Goal: Task Accomplishment & Management: Manage account settings

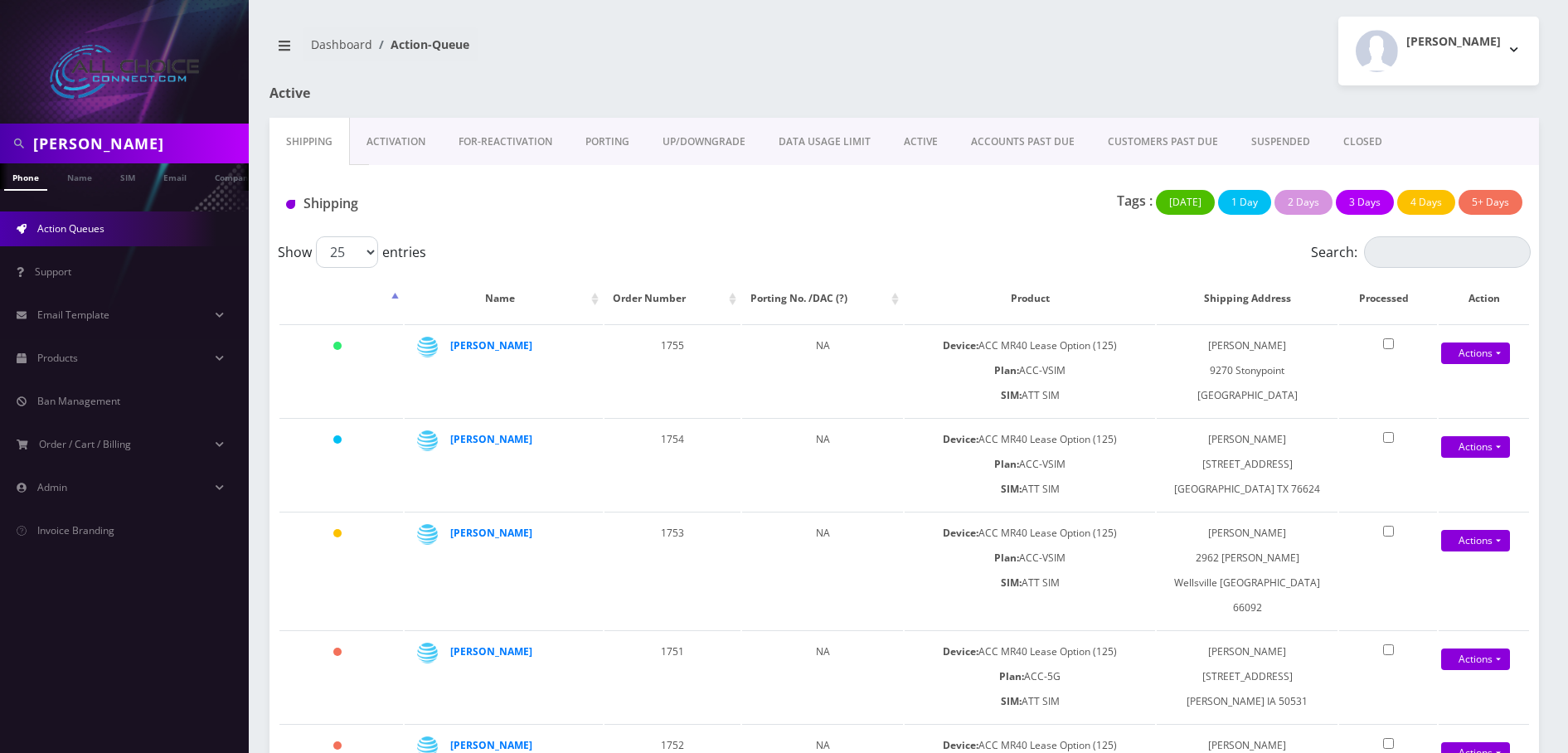
click at [80, 135] on input "Carter" at bounding box center [139, 143] width 212 height 32
type input "[PERSON_NAME]"
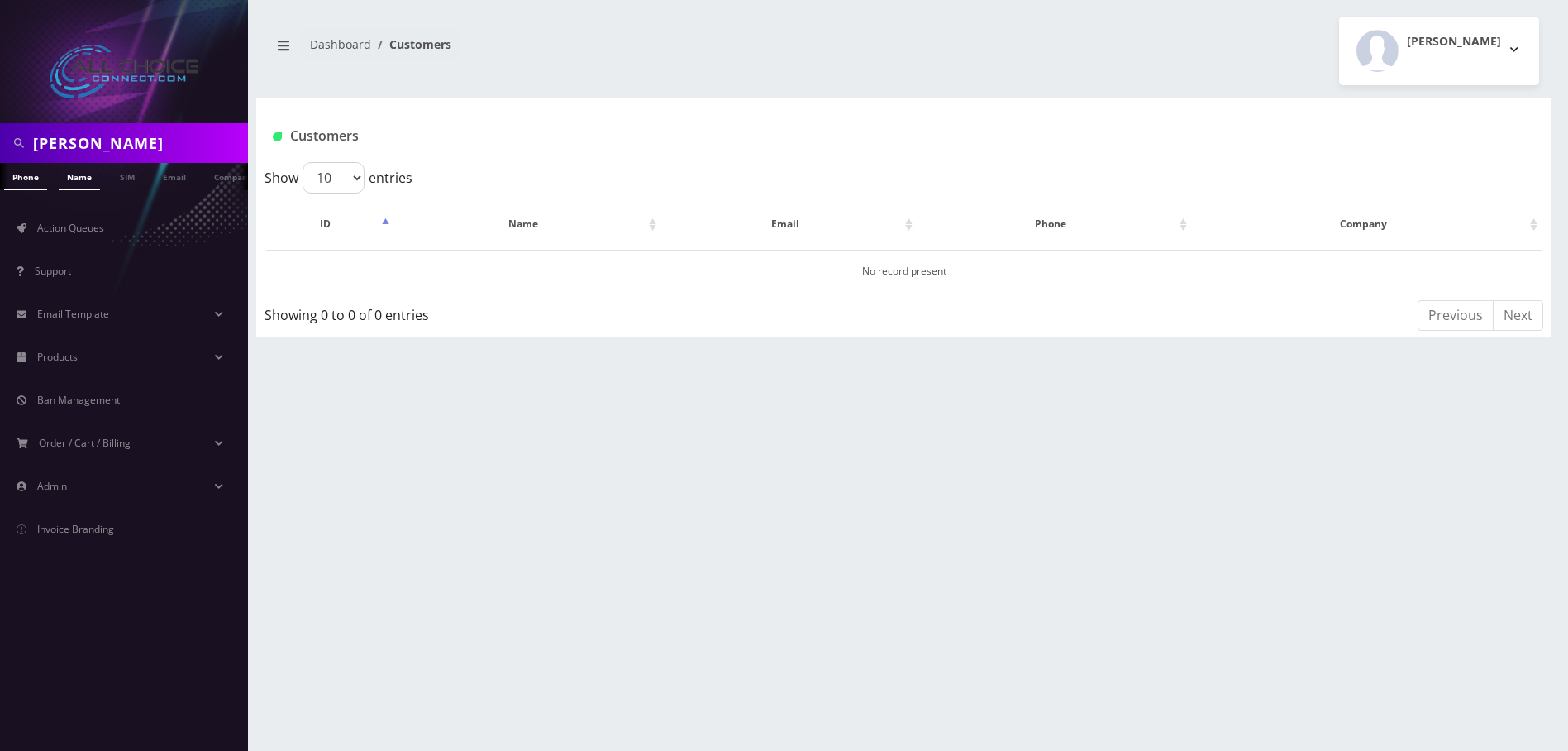
click at [75, 182] on link "Name" at bounding box center [78, 177] width 41 height 28
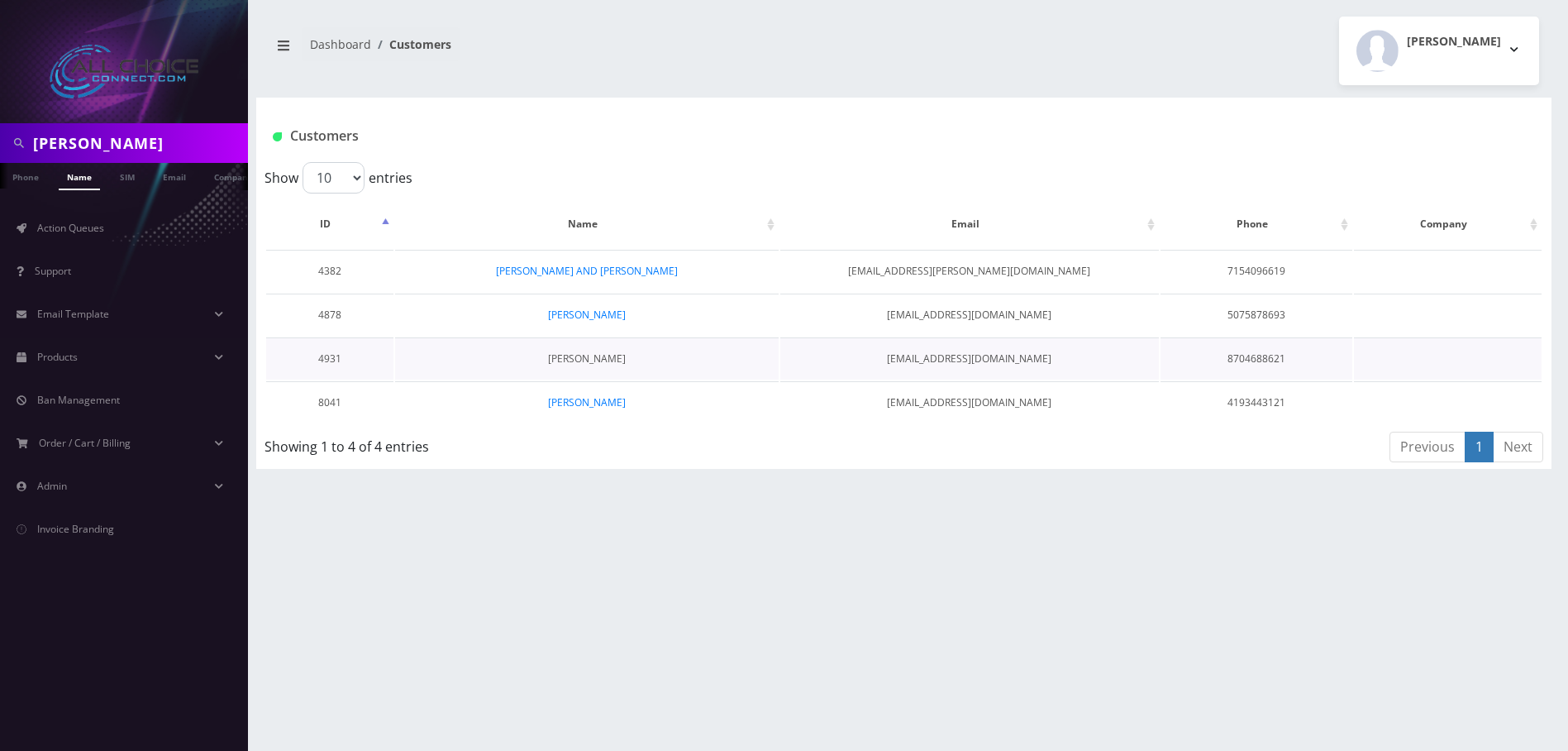
click at [583, 366] on link "[PERSON_NAME]" at bounding box center [586, 358] width 77 height 14
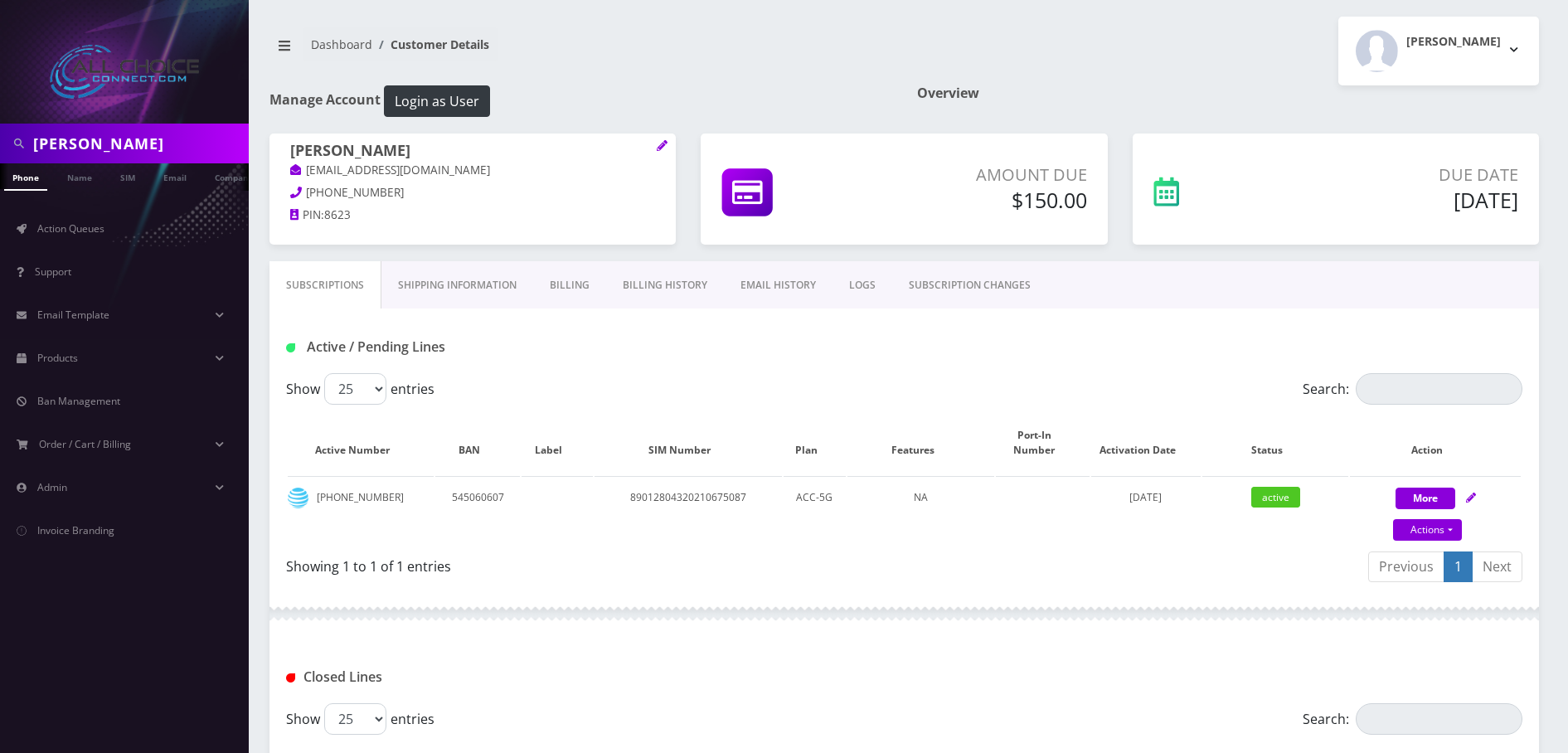
click at [557, 283] on link "Billing" at bounding box center [570, 285] width 73 height 48
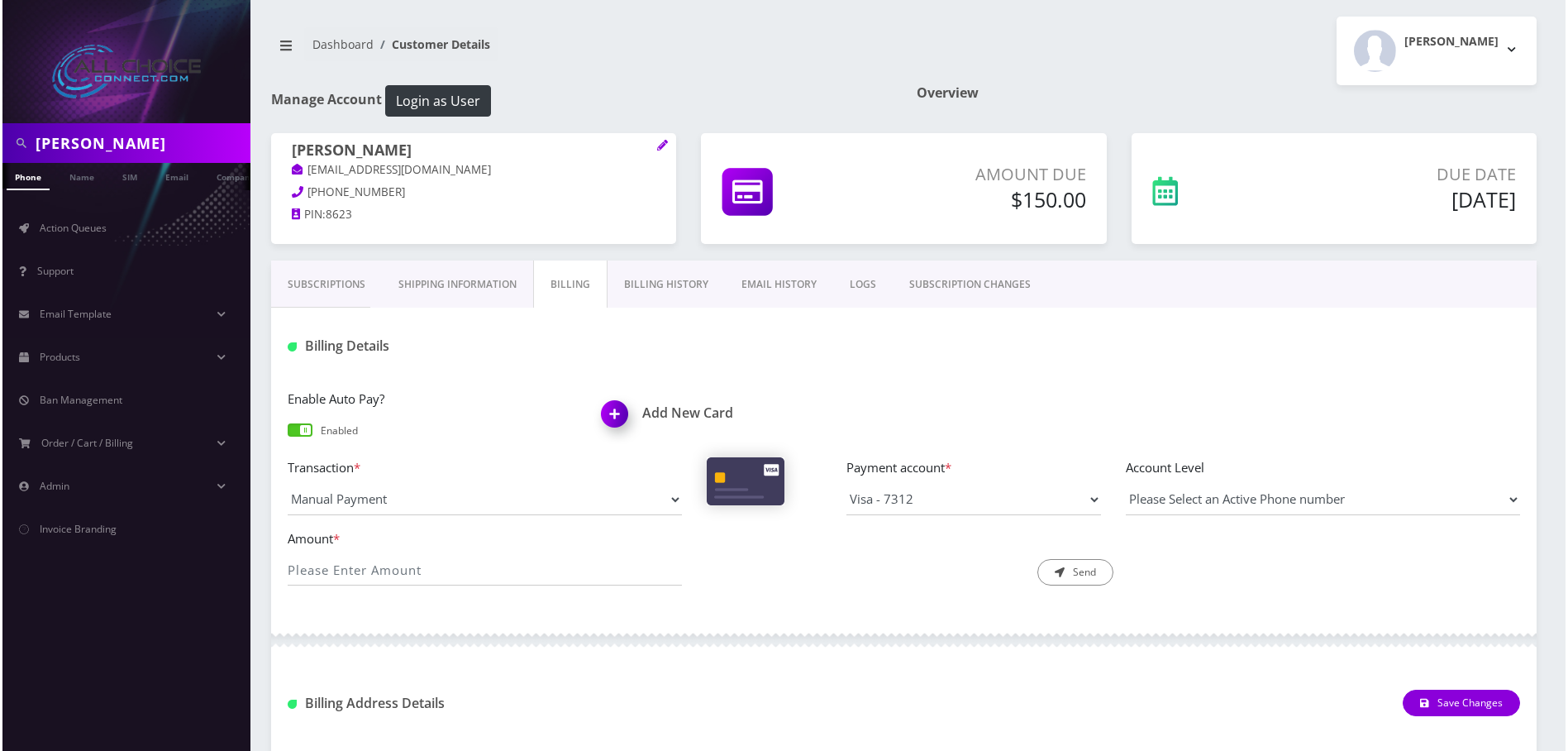
scroll to position [83, 0]
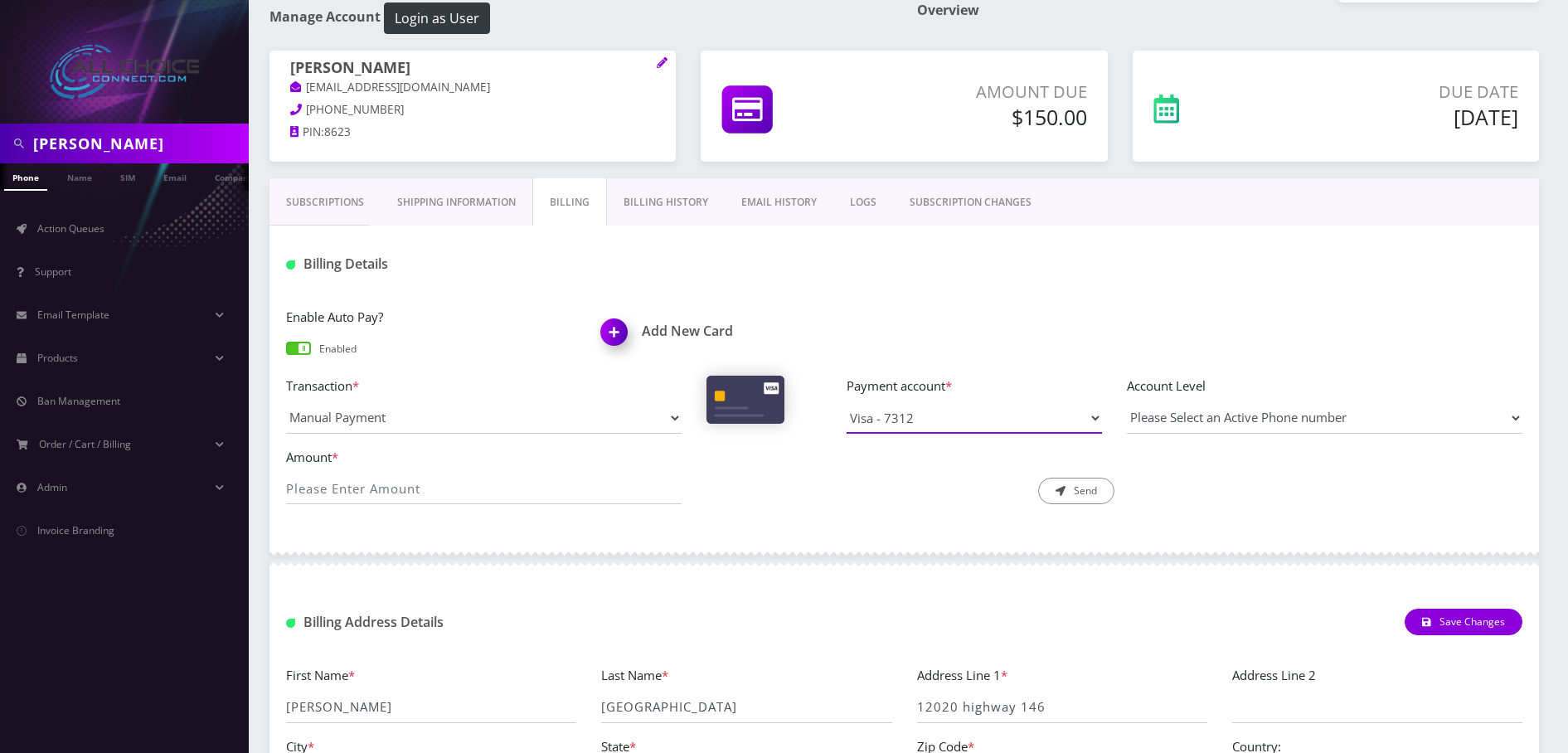
click at [942, 415] on select "Visa - 6063 Visa - 7312" at bounding box center [974, 418] width 256 height 32
click at [614, 330] on img at bounding box center [617, 337] width 49 height 49
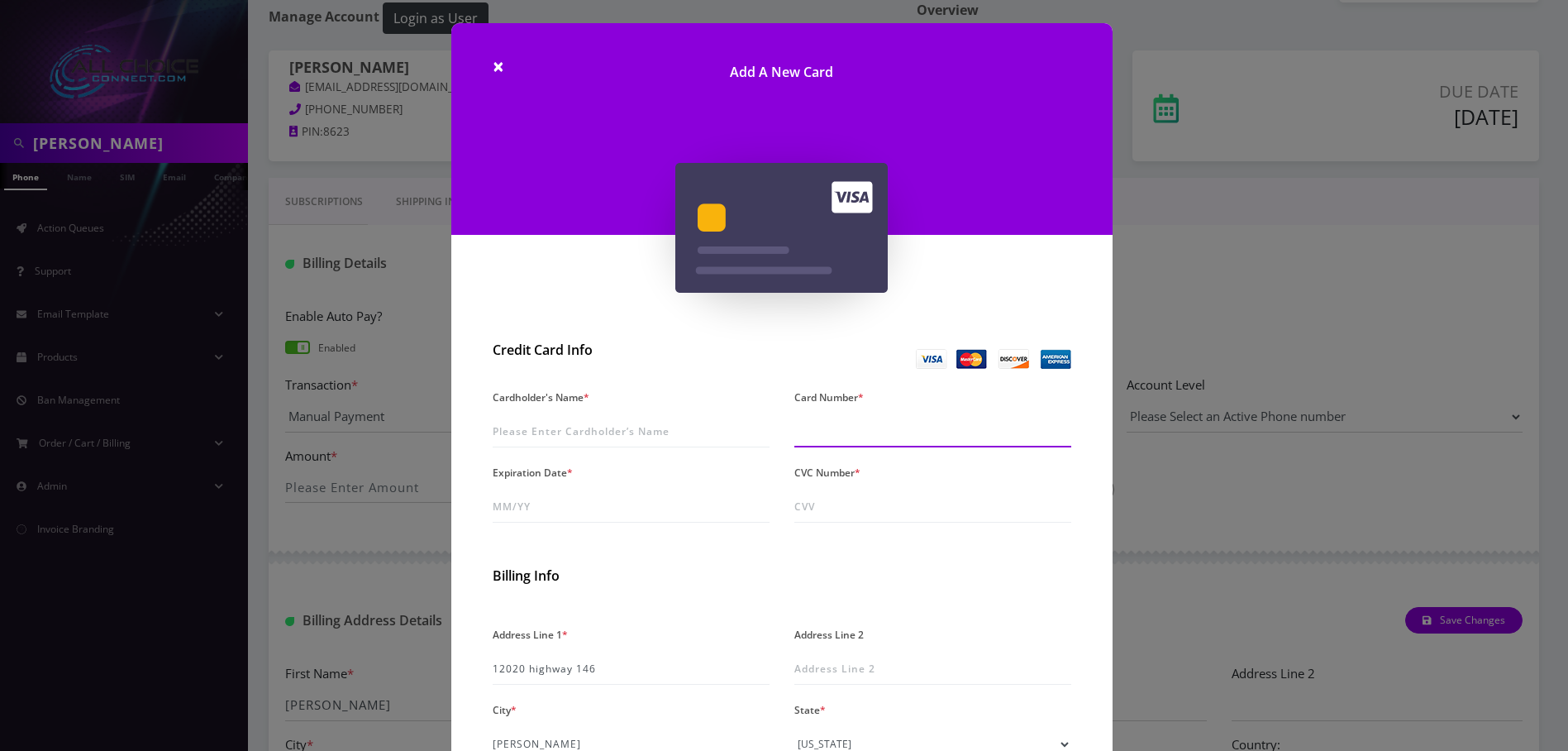
click at [879, 421] on input "Card Number *" at bounding box center [933, 431] width 277 height 32
type input "4919 3000 0982 0479"
click at [573, 495] on input "Expiration Date *" at bounding box center [631, 506] width 277 height 32
type input "03/27"
click at [835, 508] on input "CVC Number *" at bounding box center [933, 506] width 277 height 32
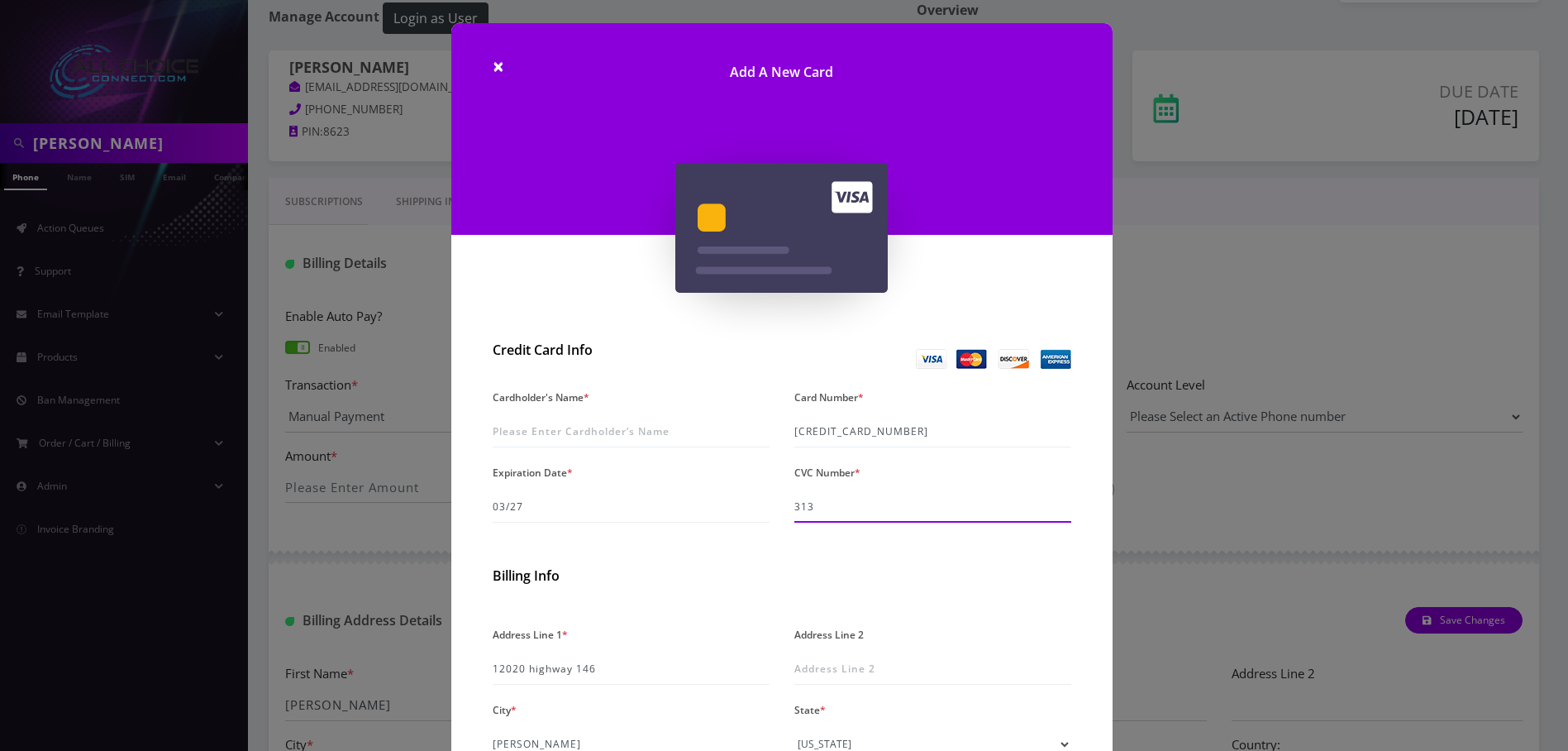
type input "313"
click at [551, 437] on input "Cardholder's Name *" at bounding box center [631, 431] width 277 height 32
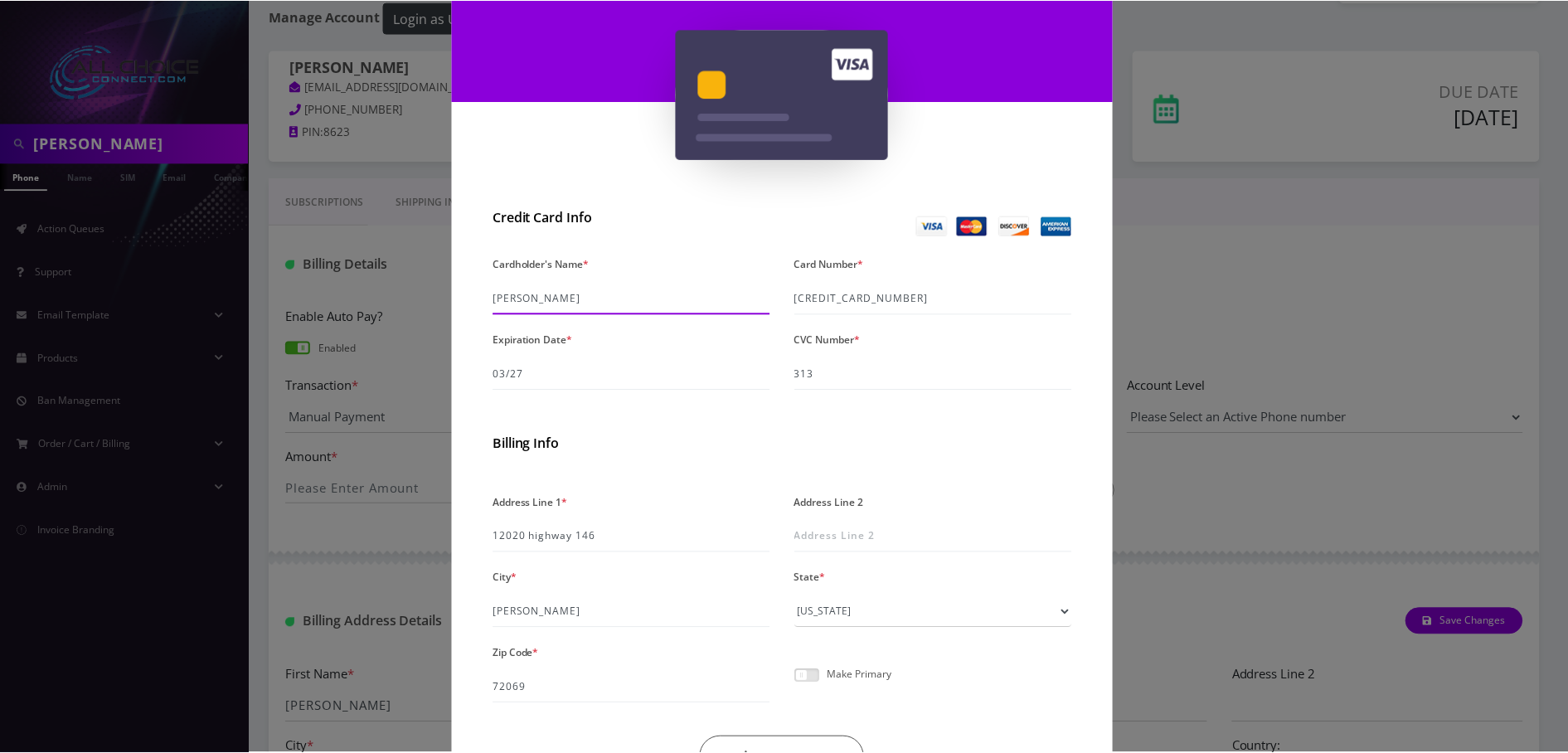
scroll to position [238, 0]
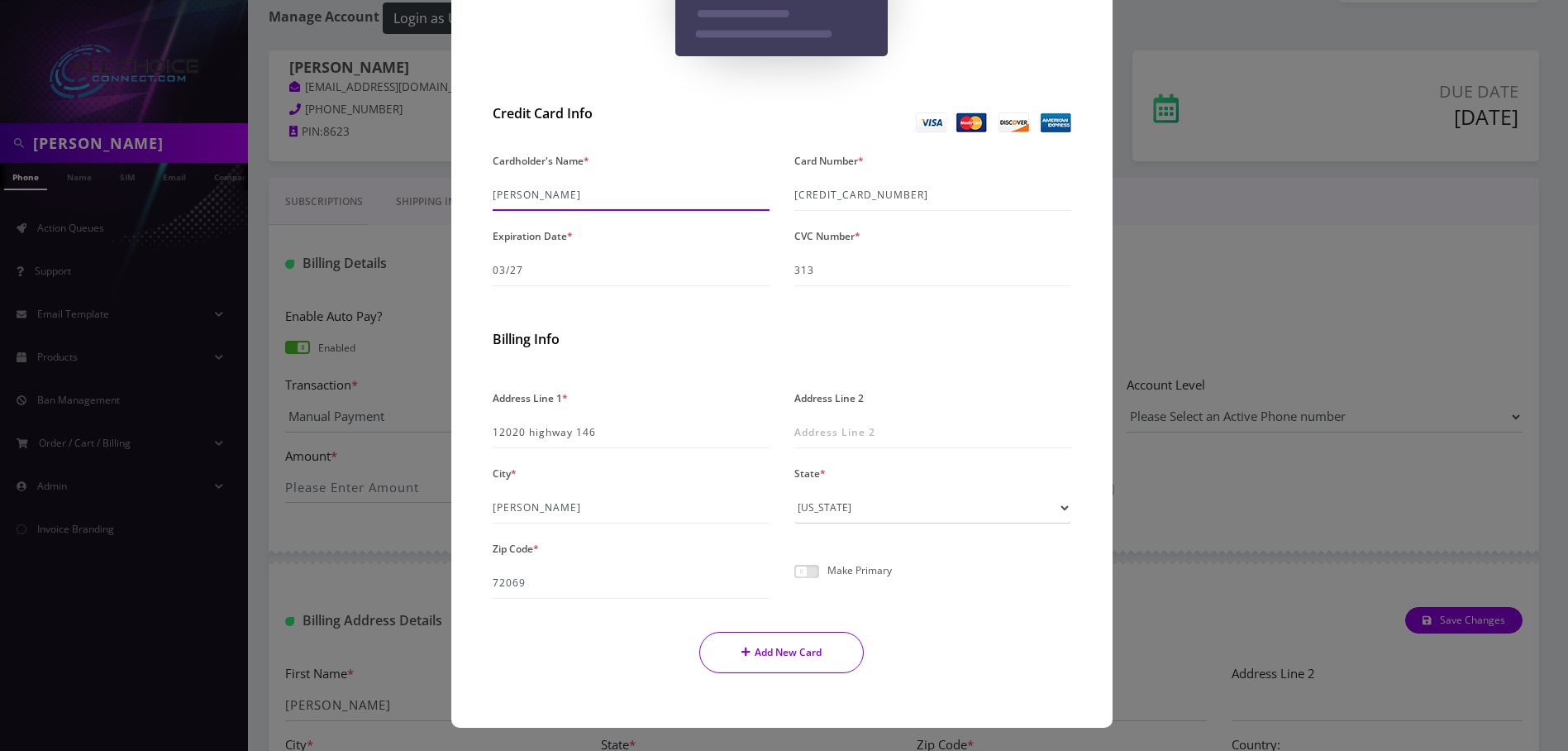
type input "[PERSON_NAME]"
click at [795, 640] on button "Add New Card" at bounding box center [781, 652] width 164 height 41
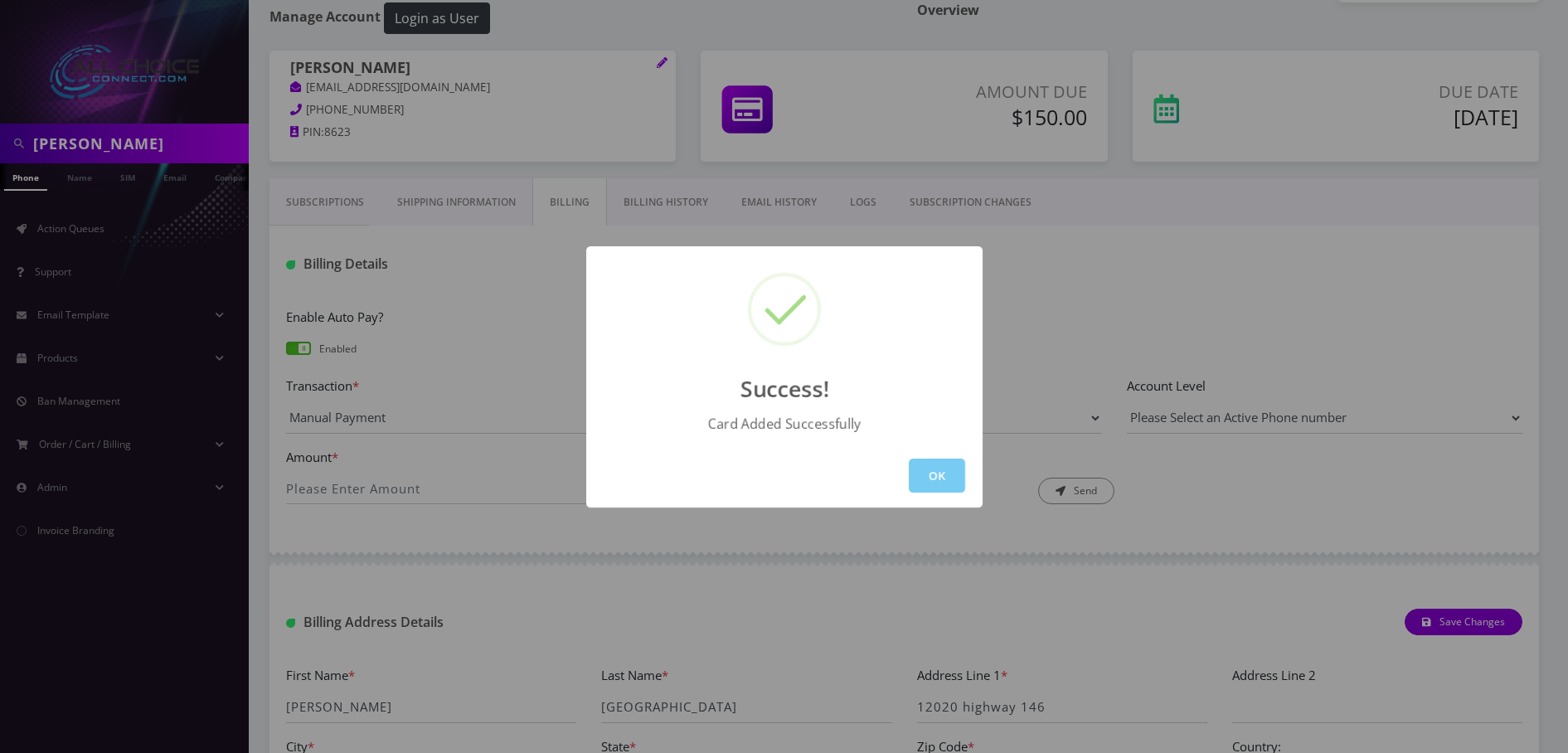
click at [929, 481] on button "OK" at bounding box center [937, 475] width 57 height 34
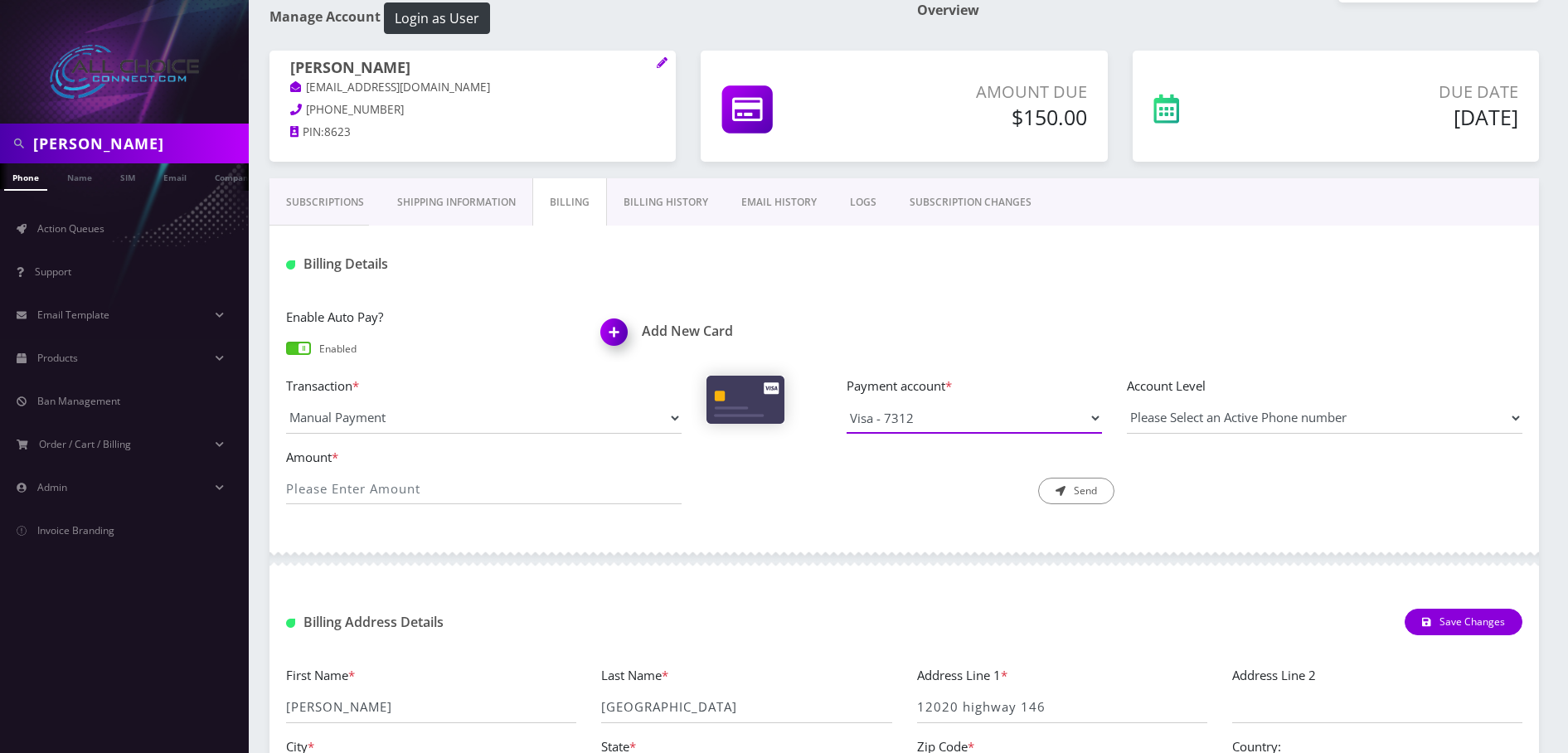
click at [880, 410] on select "Visa - 6063 Visa - 7312" at bounding box center [974, 418] width 256 height 32
click at [80, 178] on link "Name" at bounding box center [79, 177] width 41 height 28
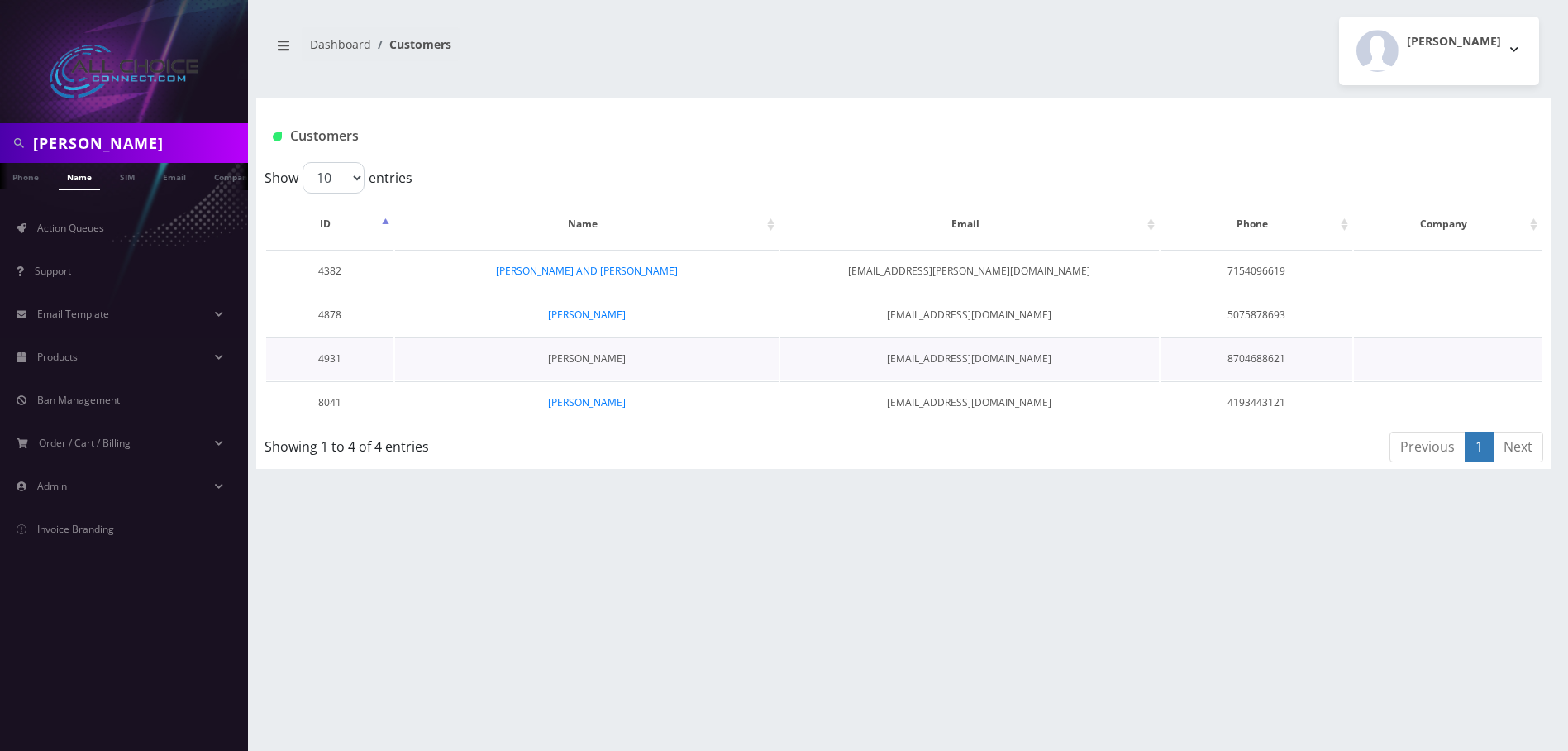
click at [565, 352] on link "[PERSON_NAME]" at bounding box center [586, 358] width 77 height 14
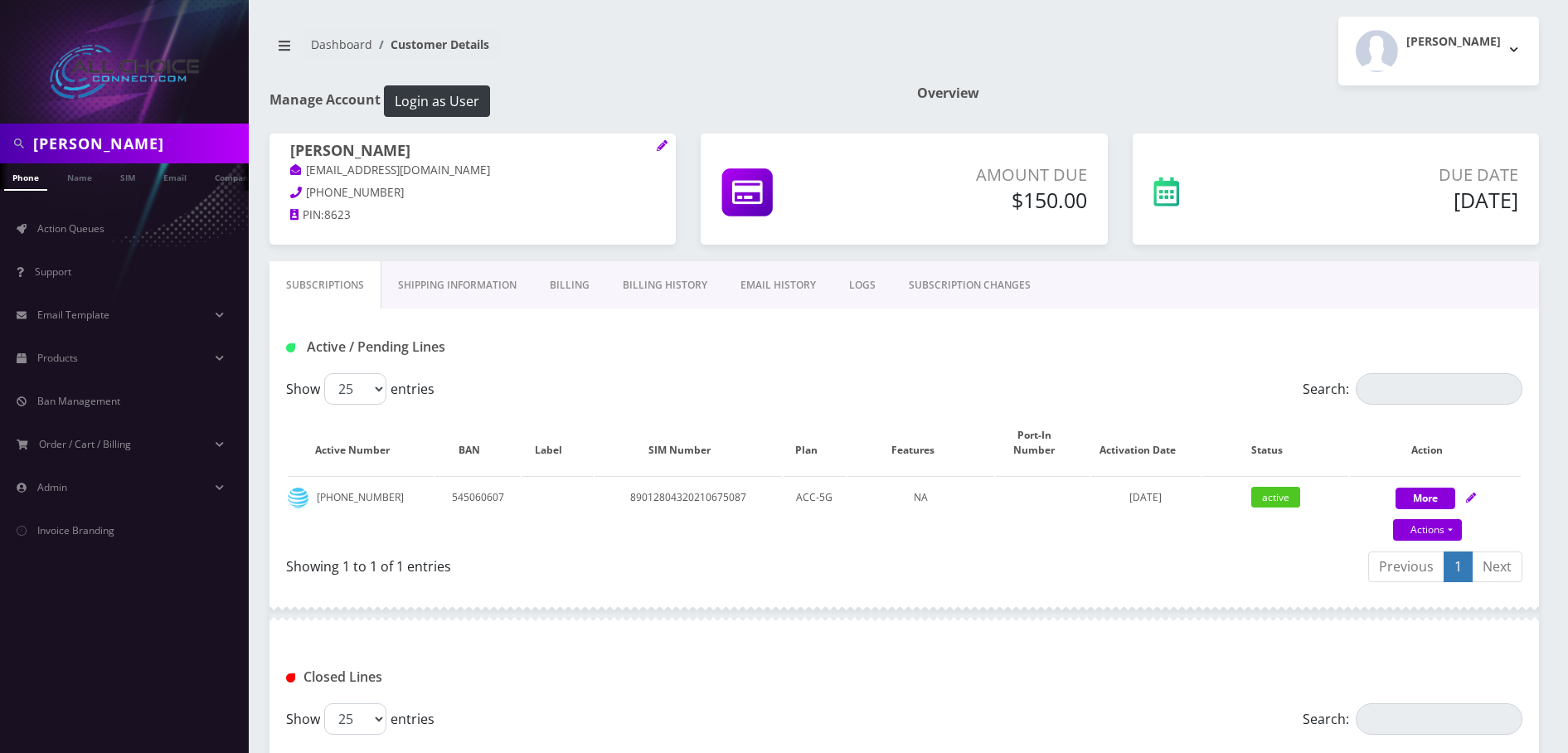
click at [596, 281] on link "Billing" at bounding box center [570, 285] width 73 height 48
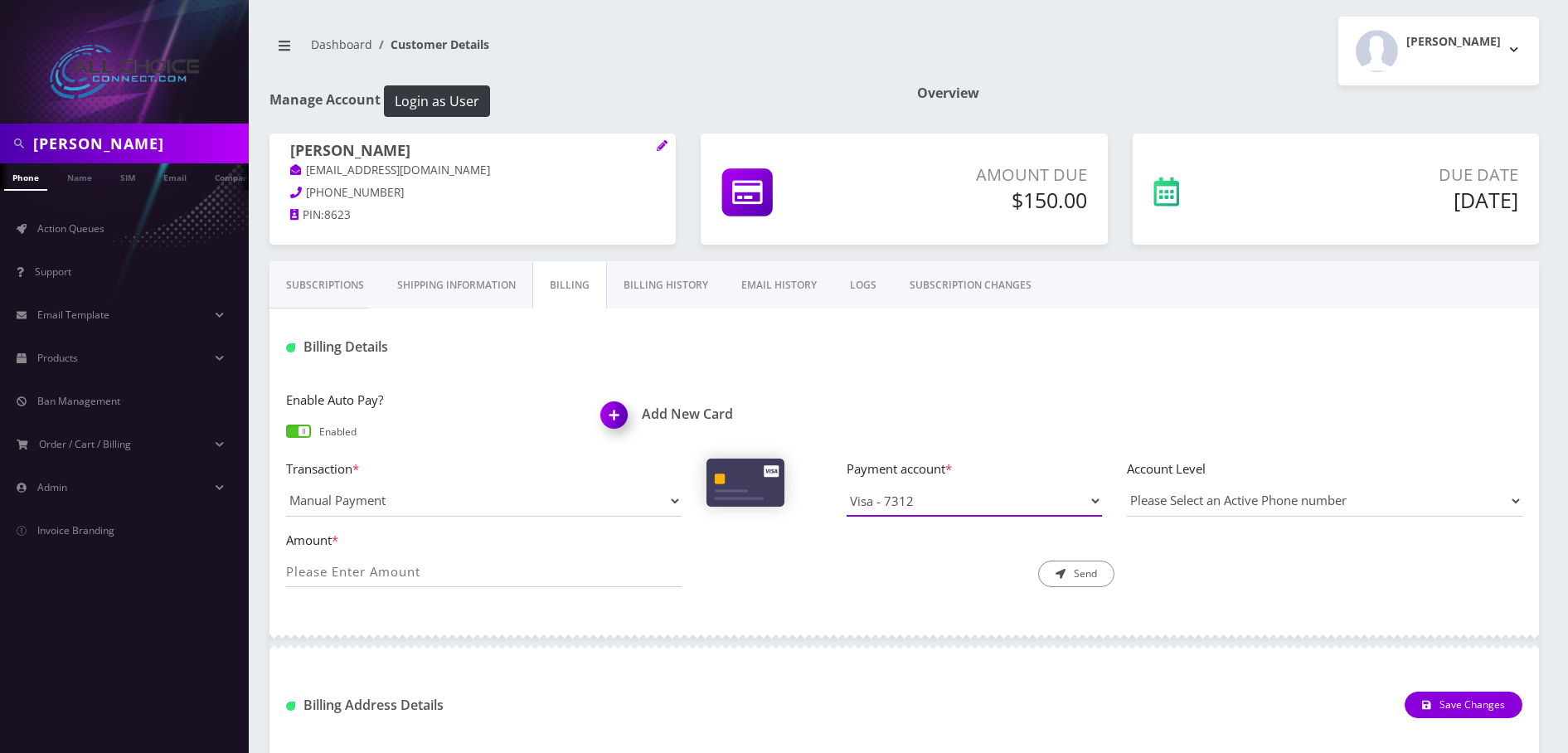
click at [941, 502] on select "Visa - 6063 Visa - 7312 Visa - 0479" at bounding box center [974, 500] width 256 height 32
select select "10374"
click at [847, 485] on select "Visa - 6063 Visa - 7312 Visa - 0479" at bounding box center [974, 500] width 256 height 32
click at [376, 565] on input "Amount *" at bounding box center [484, 571] width 396 height 32
type input "150"
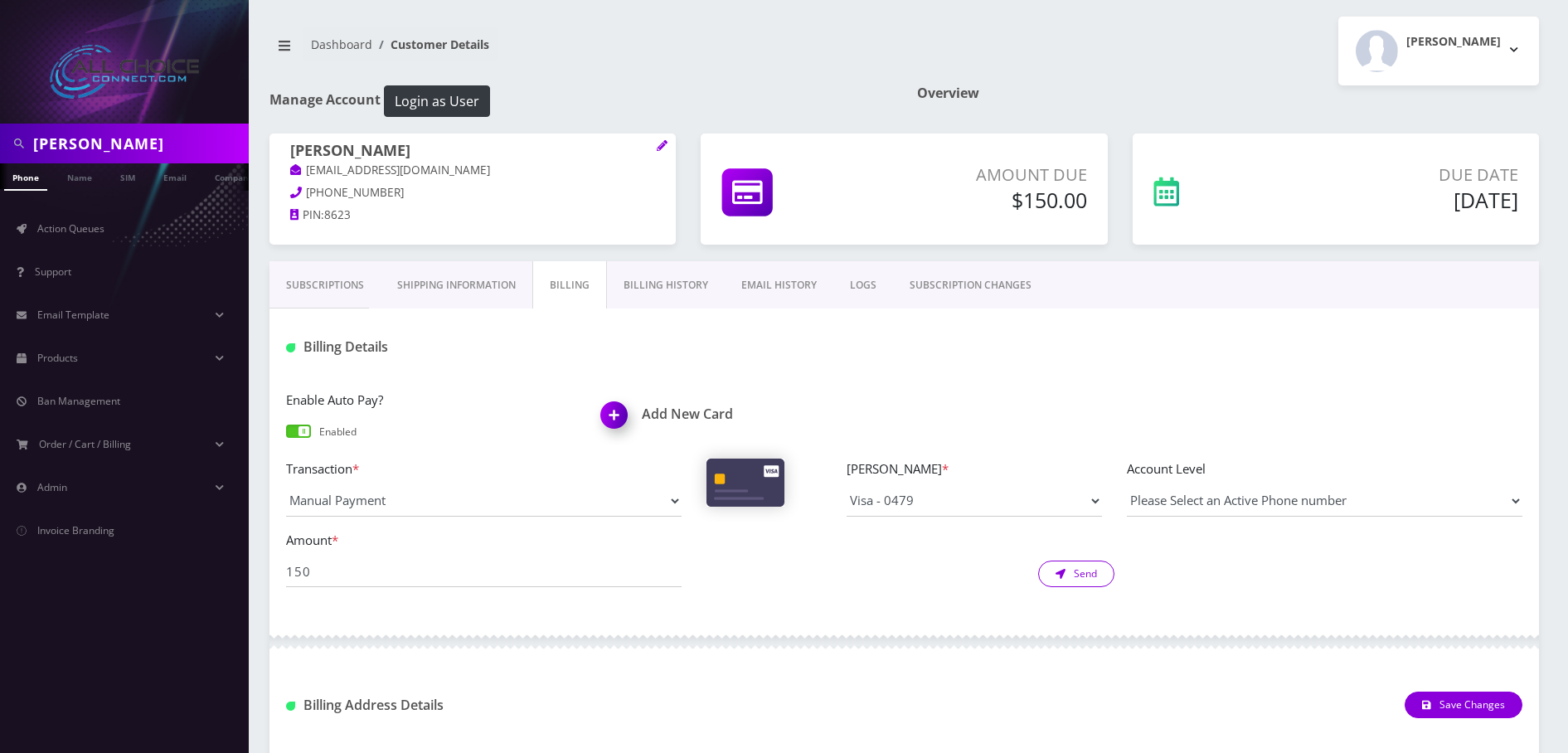
click at [1076, 571] on button "Send" at bounding box center [1077, 574] width 77 height 27
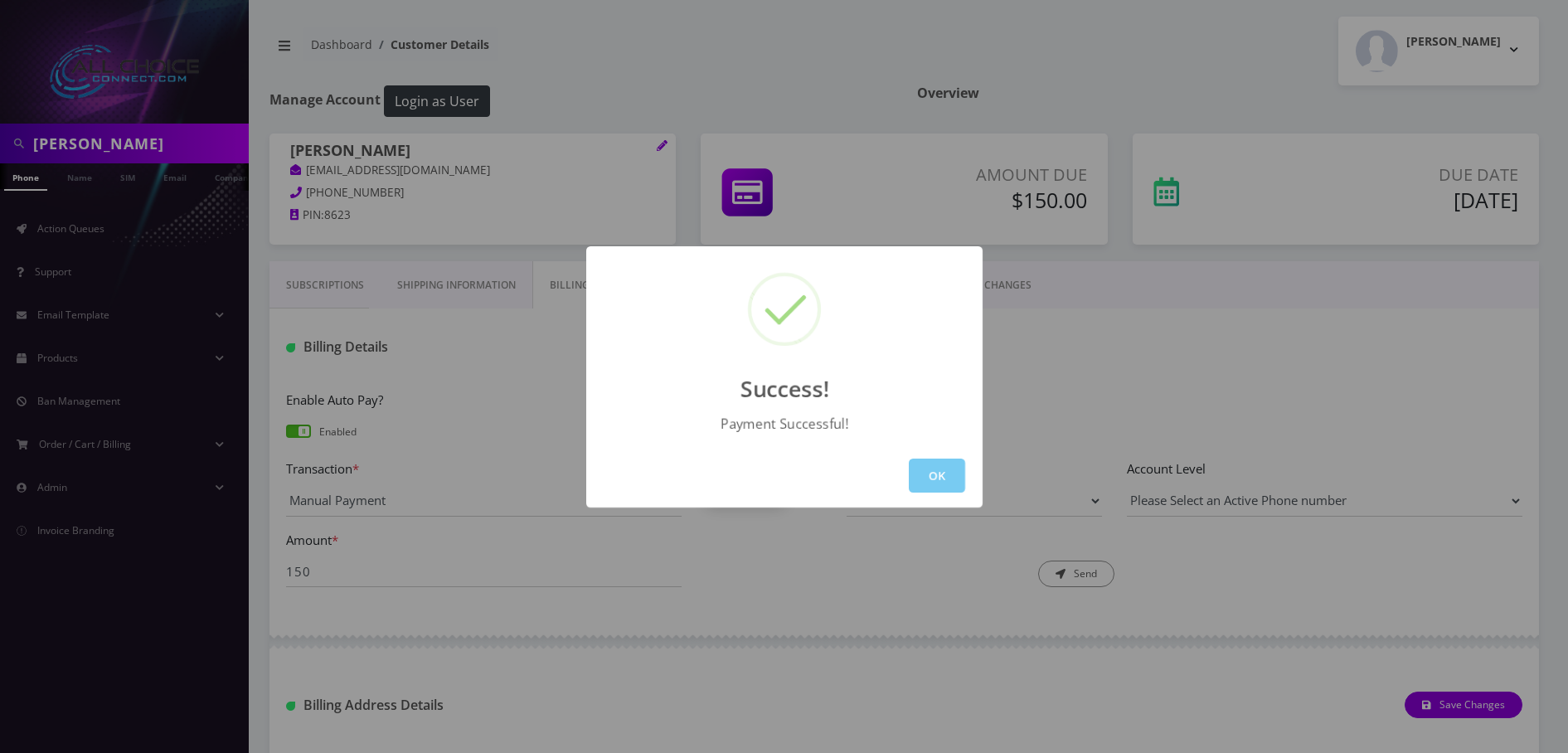
click at [941, 466] on button "OK" at bounding box center [937, 475] width 57 height 34
